Goal: Task Accomplishment & Management: Use online tool/utility

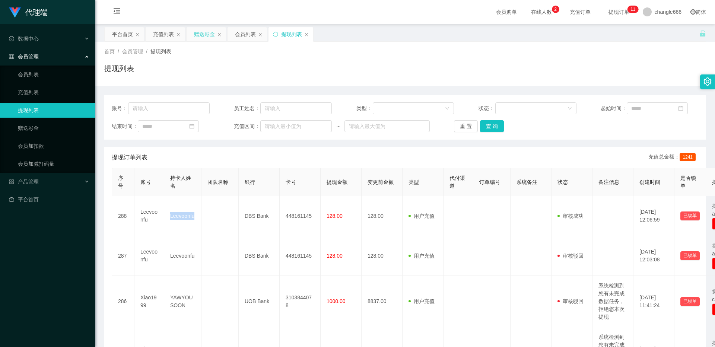
click at [205, 38] on div "赠送彩金" at bounding box center [204, 34] width 21 height 14
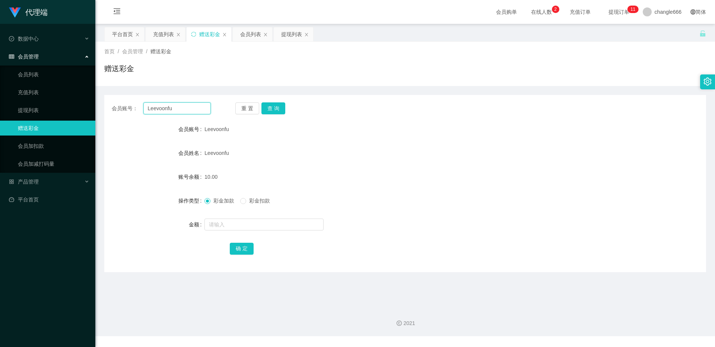
click at [171, 110] on input "Leevoonfu" at bounding box center [176, 108] width 67 height 12
paste input "Haruchin"
type input "Haruchin"
click at [268, 106] on button "查 询" at bounding box center [274, 108] width 24 height 12
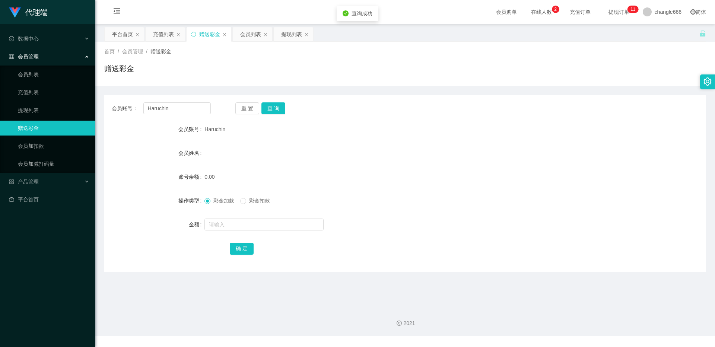
click at [229, 218] on div at bounding box center [380, 224] width 351 height 15
click at [227, 224] on input "text" at bounding box center [264, 225] width 119 height 12
type input "88"
click at [237, 248] on button "确 定" at bounding box center [242, 249] width 24 height 12
